Goal: Task Accomplishment & Management: Manage account settings

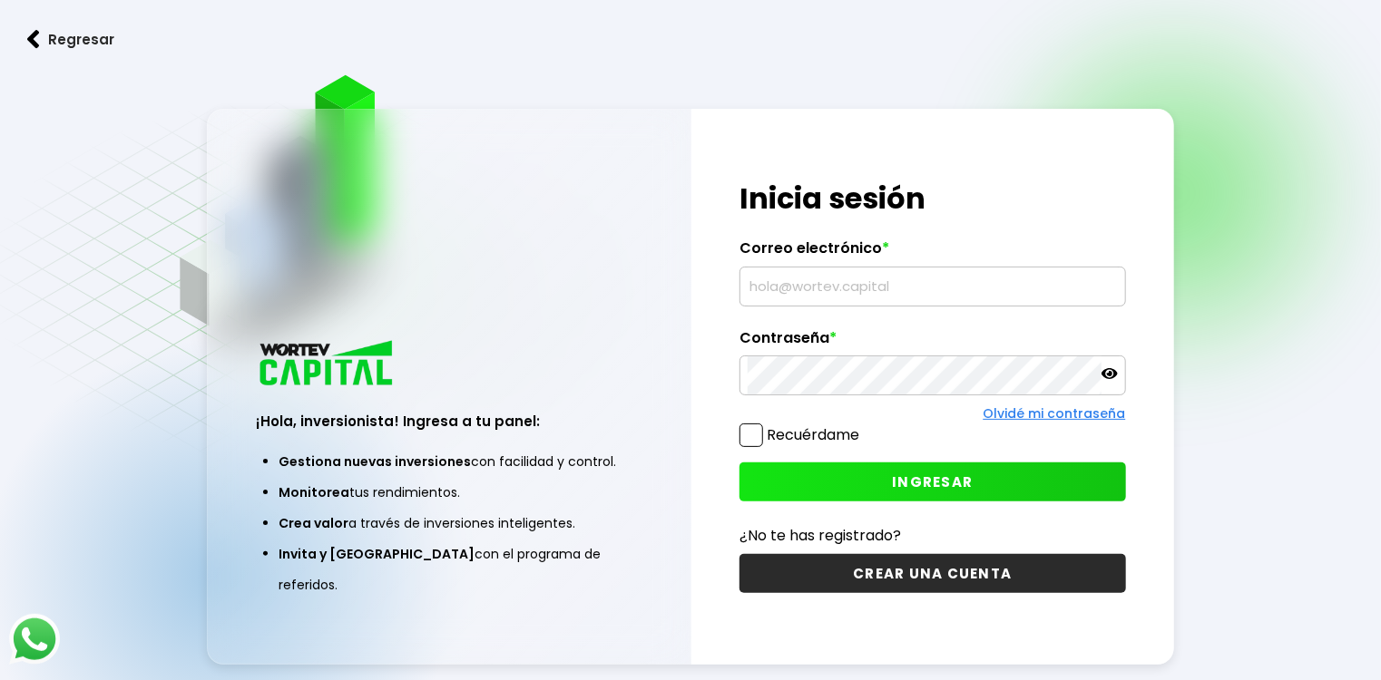
click at [837, 287] on input "text" at bounding box center [932, 287] width 369 height 38
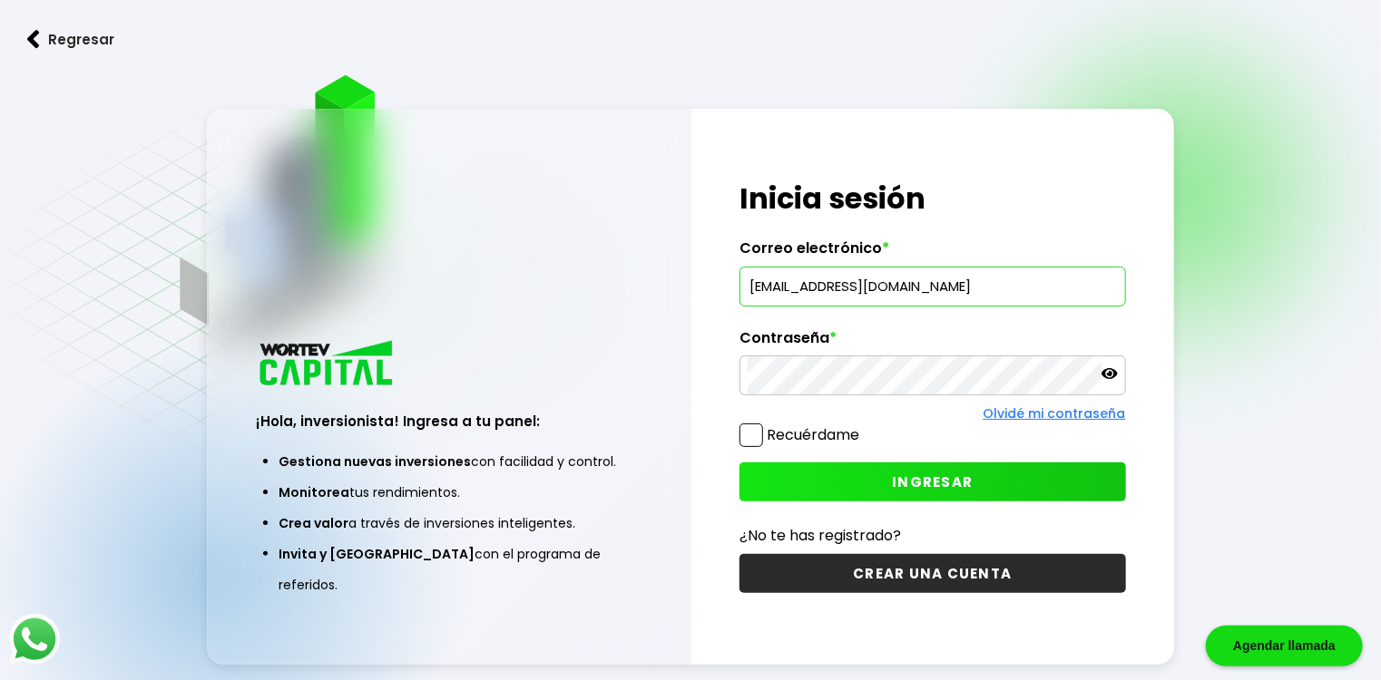
type input "[EMAIL_ADDRESS][DOMAIN_NAME]"
click at [917, 483] on span "INGRESAR" at bounding box center [932, 482] width 81 height 19
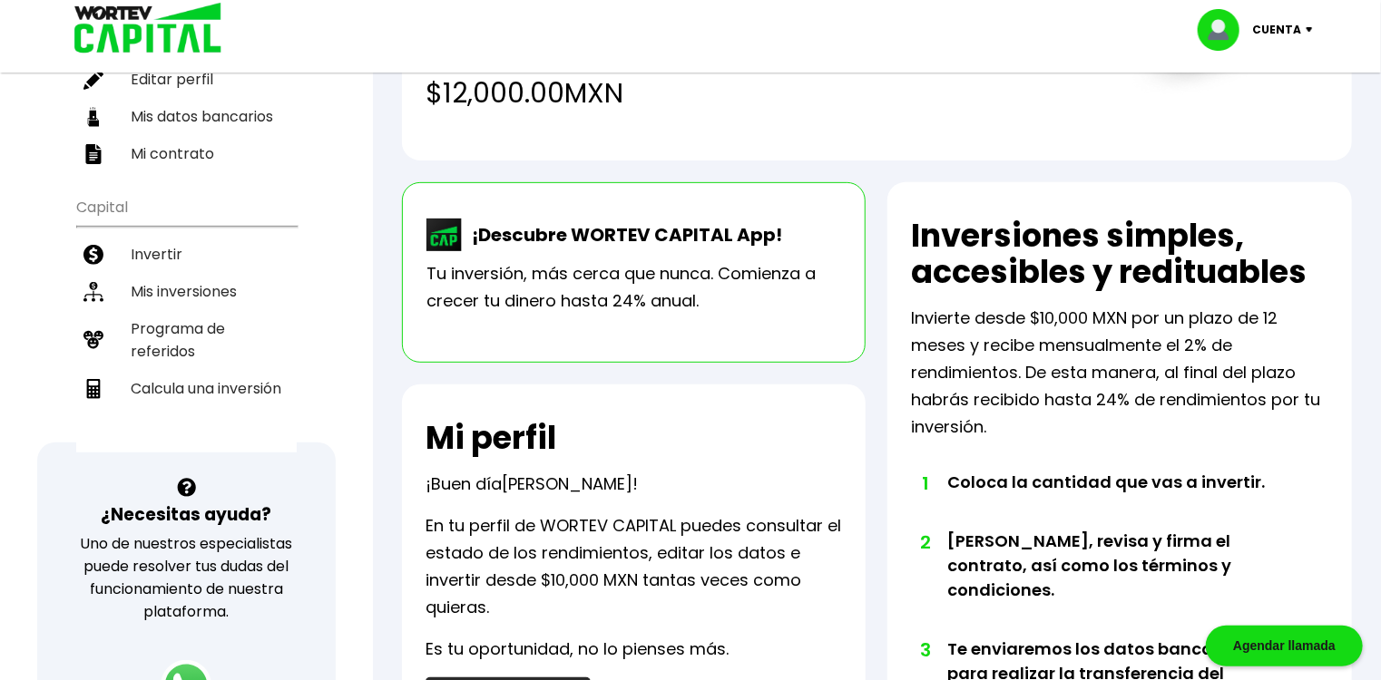
scroll to position [257, 0]
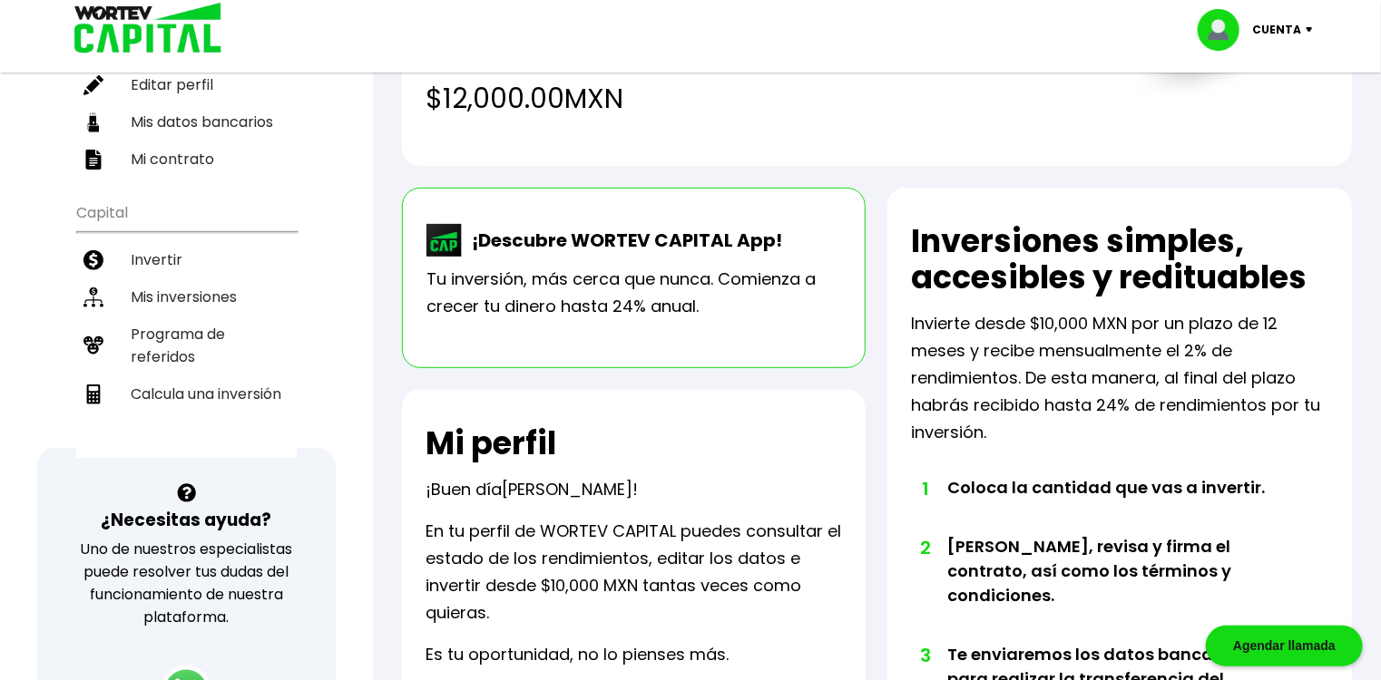
click at [1373, 185] on div "Total de inversiones activas $245,000.00 MXN Total de rendimientos recibidos en…" at bounding box center [877, 584] width 1008 height 1528
click at [218, 288] on li "Mis inversiones" at bounding box center [186, 297] width 220 height 37
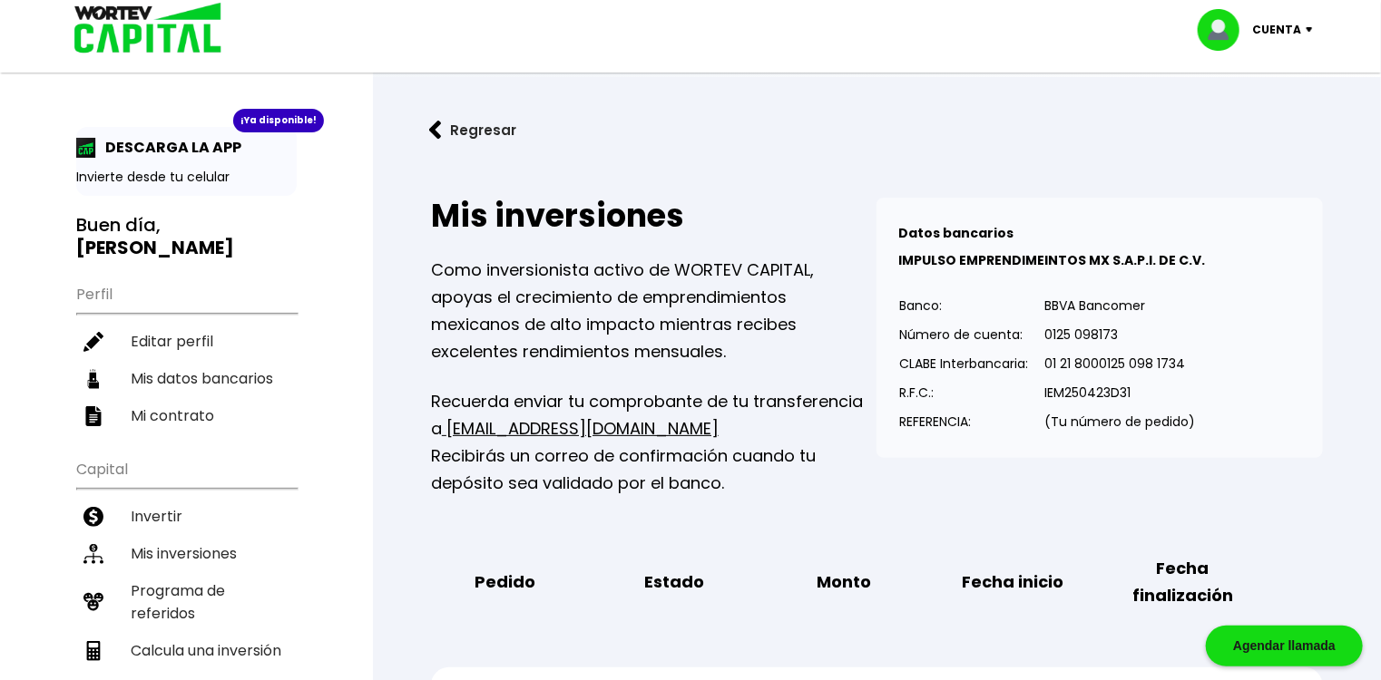
click at [1306, 27] on img at bounding box center [1313, 29] width 24 height 5
click at [1270, 118] on li "Cerrar sesión" at bounding box center [1257, 121] width 145 height 37
